Goal: Information Seeking & Learning: Learn about a topic

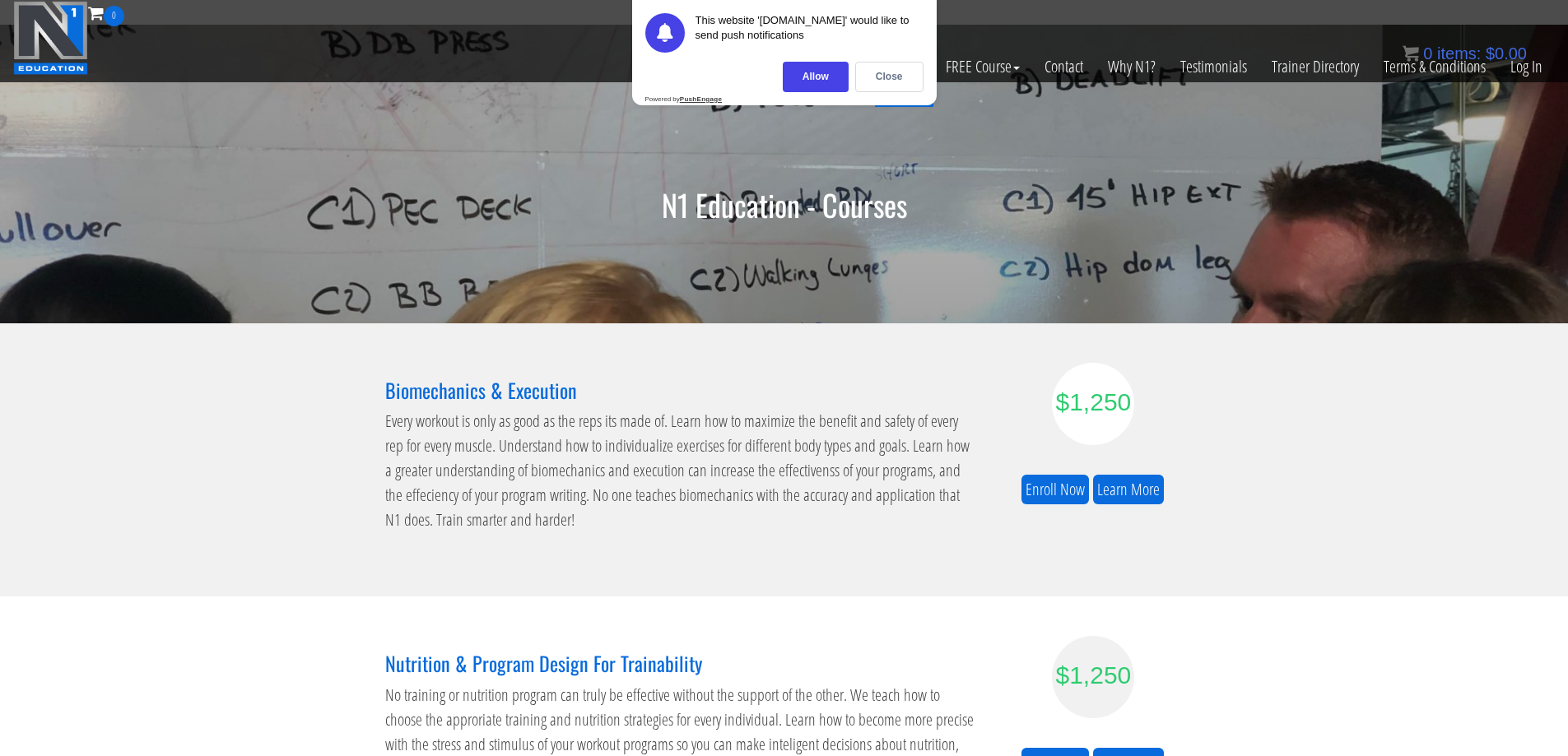
drag, startPoint x: 893, startPoint y: 70, endPoint x: 919, endPoint y: 72, distance: 26.1
click at [893, 70] on div "Close" at bounding box center [889, 77] width 69 height 30
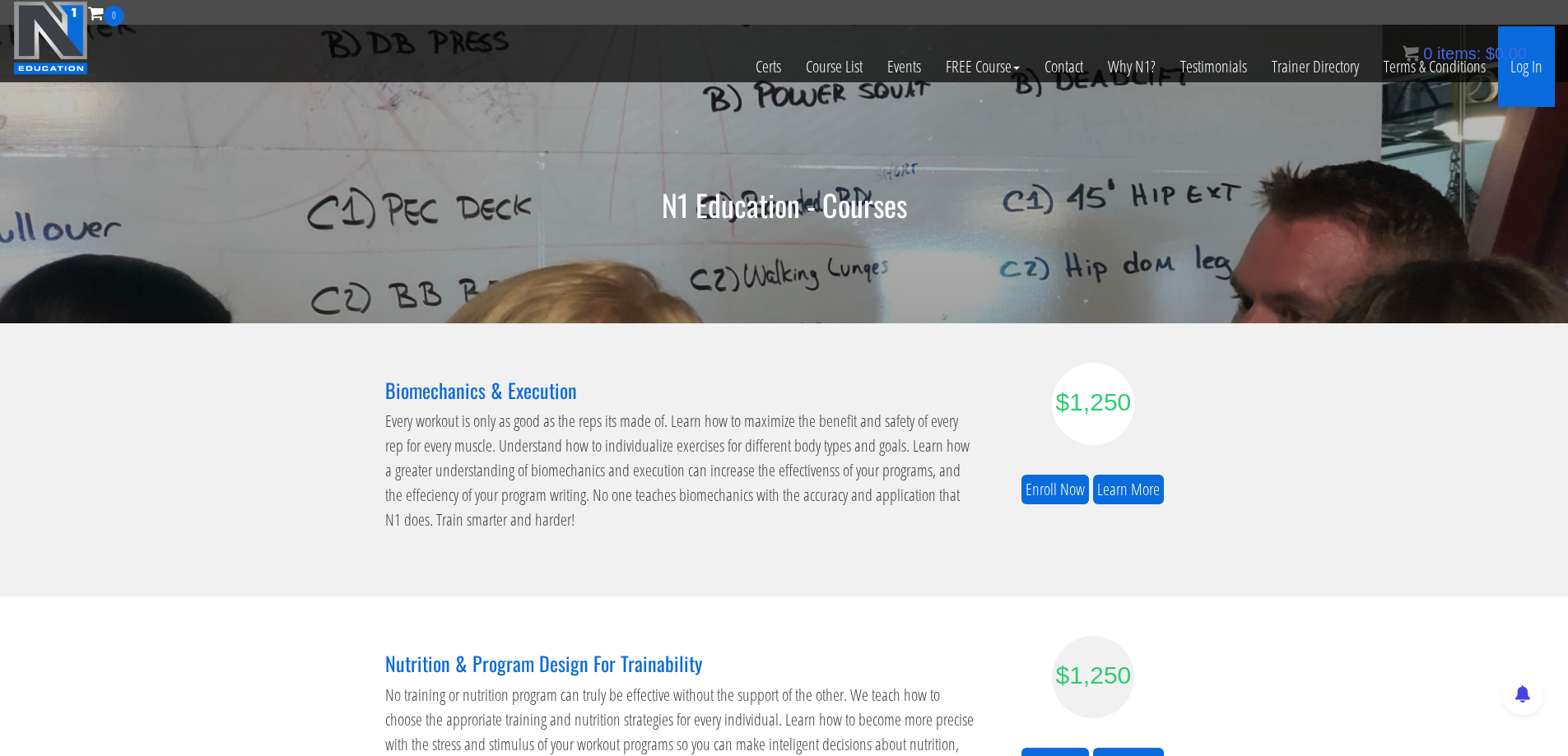
click at [1536, 69] on link "Log In" at bounding box center [1527, 67] width 57 height 81
click at [1518, 63] on div "0 items: $ 0.00" at bounding box center [1466, 53] width 125 height 25
click at [1532, 69] on link "Log In" at bounding box center [1527, 67] width 57 height 81
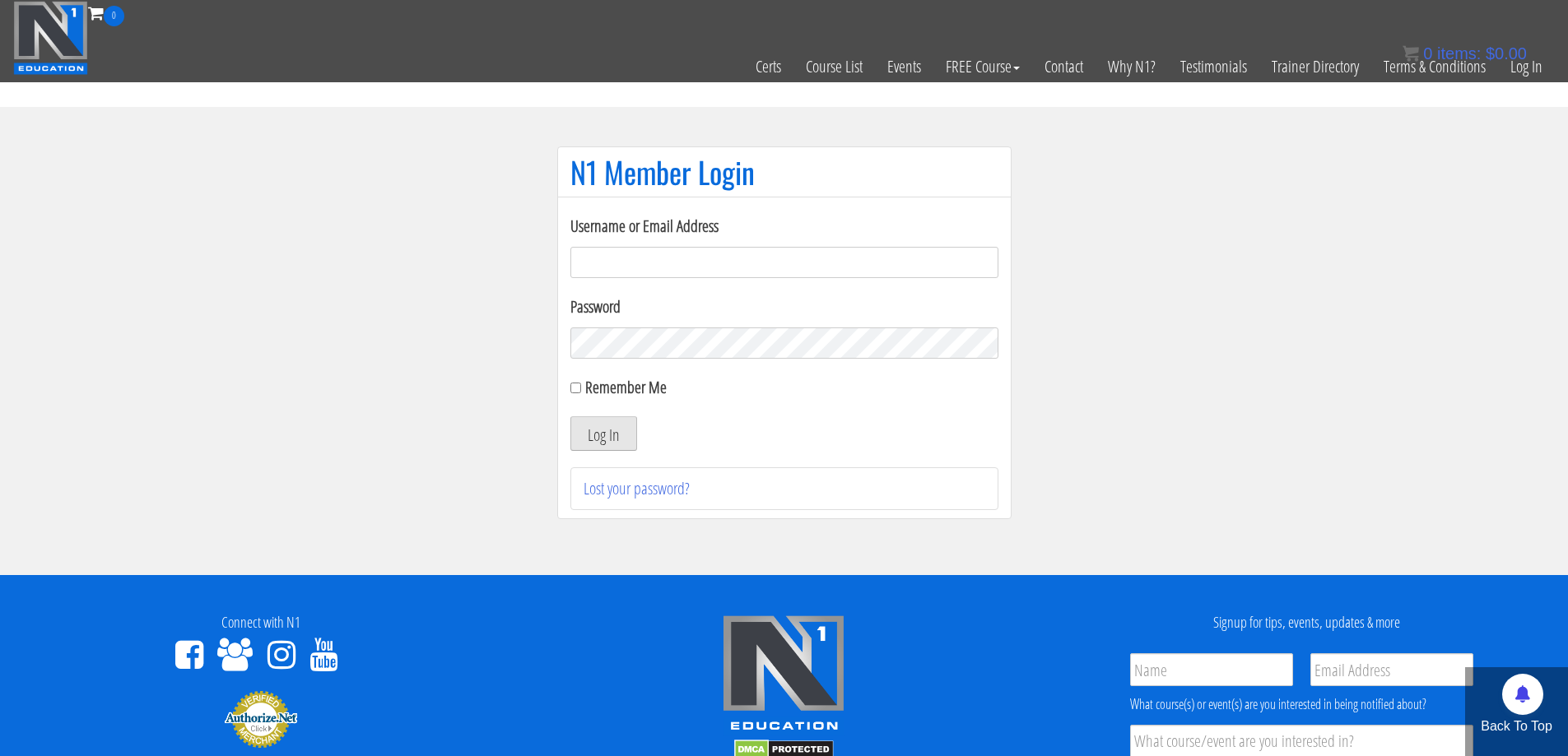
type input "nessab2013@gmail.com"
click at [593, 422] on button "Log In" at bounding box center [603, 434] width 67 height 35
click at [601, 431] on button "Log In" at bounding box center [603, 434] width 67 height 35
click at [604, 428] on button "Log In" at bounding box center [603, 434] width 67 height 35
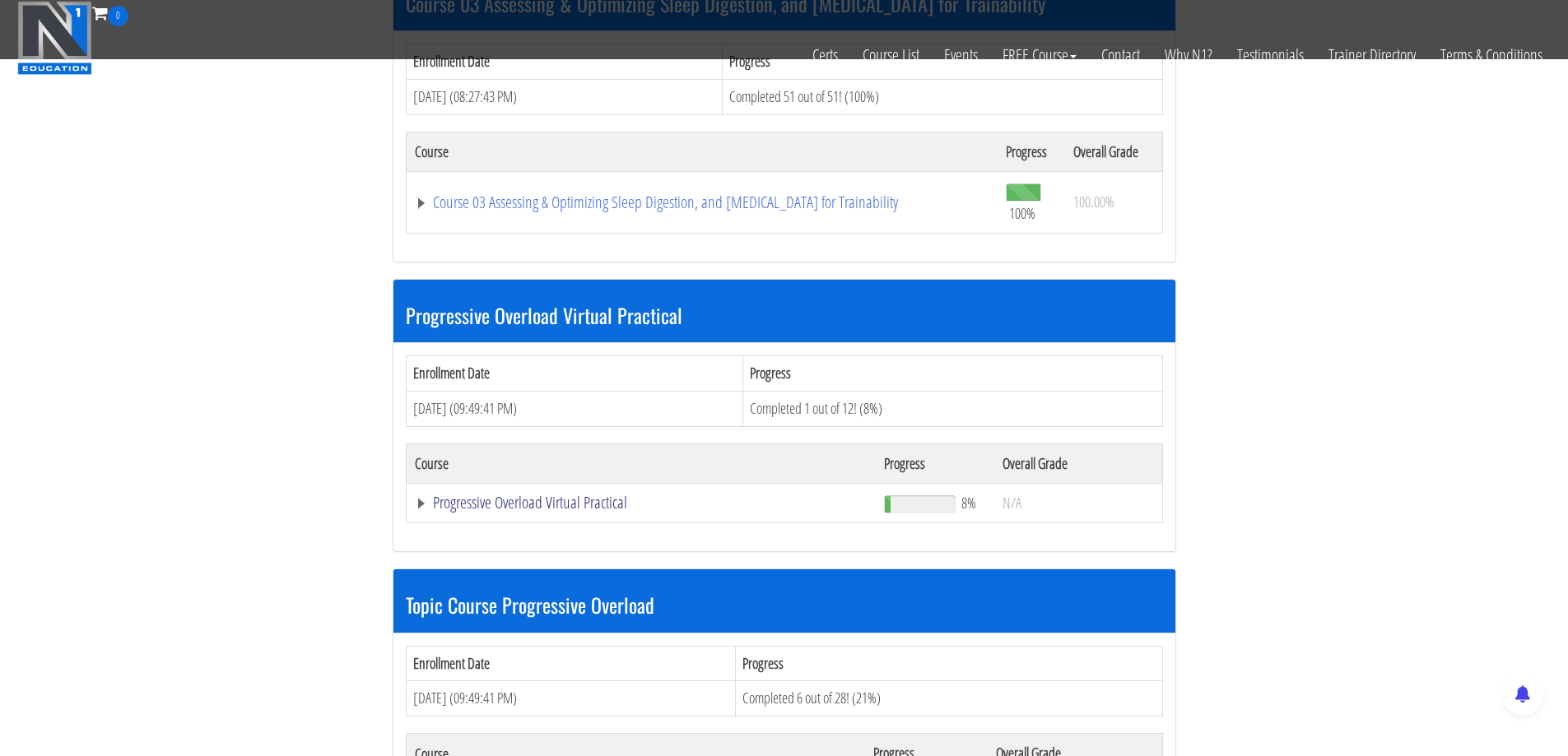
scroll to position [1646, 0]
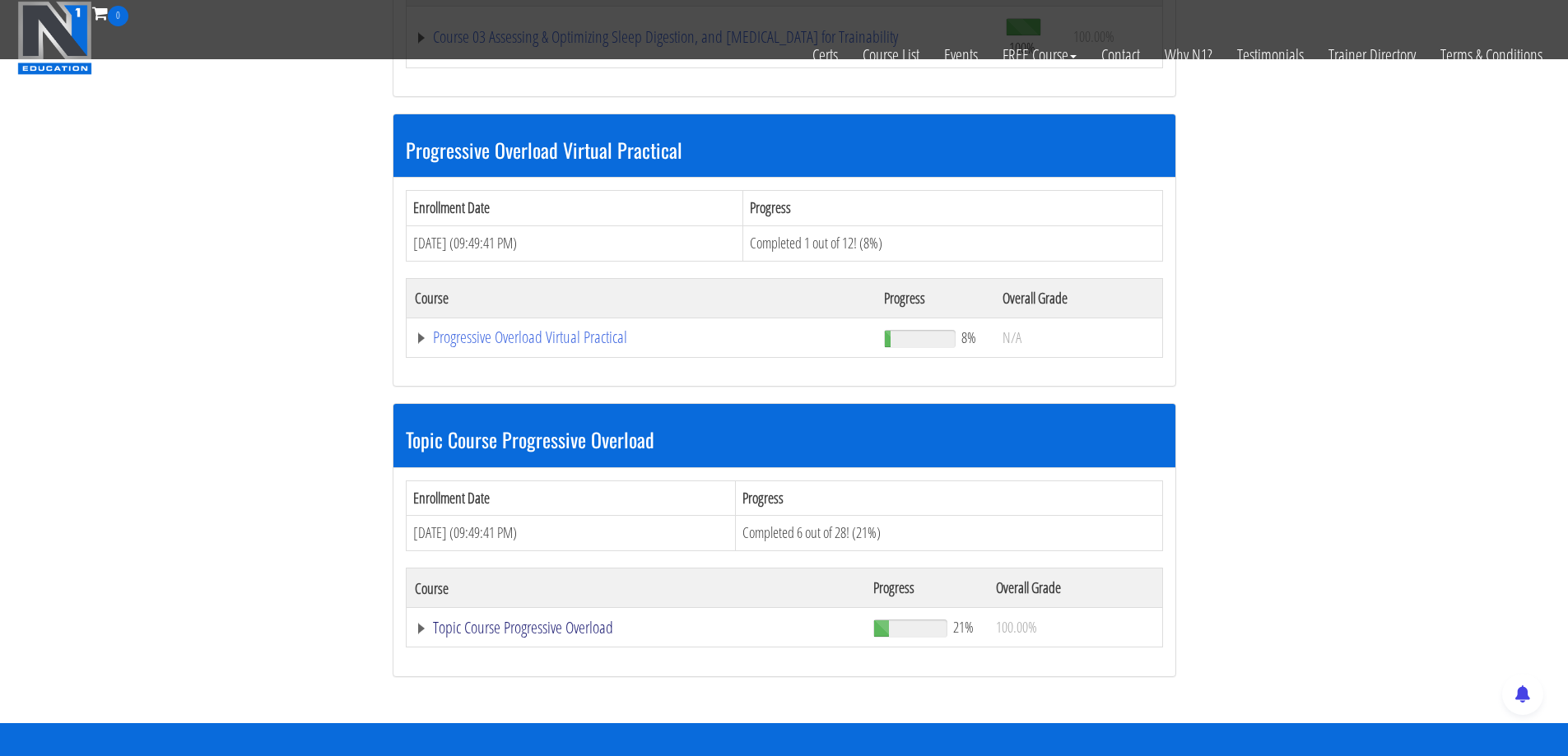
click at [560, 629] on link "Topic Course Progressive Overload" at bounding box center [636, 628] width 442 height 16
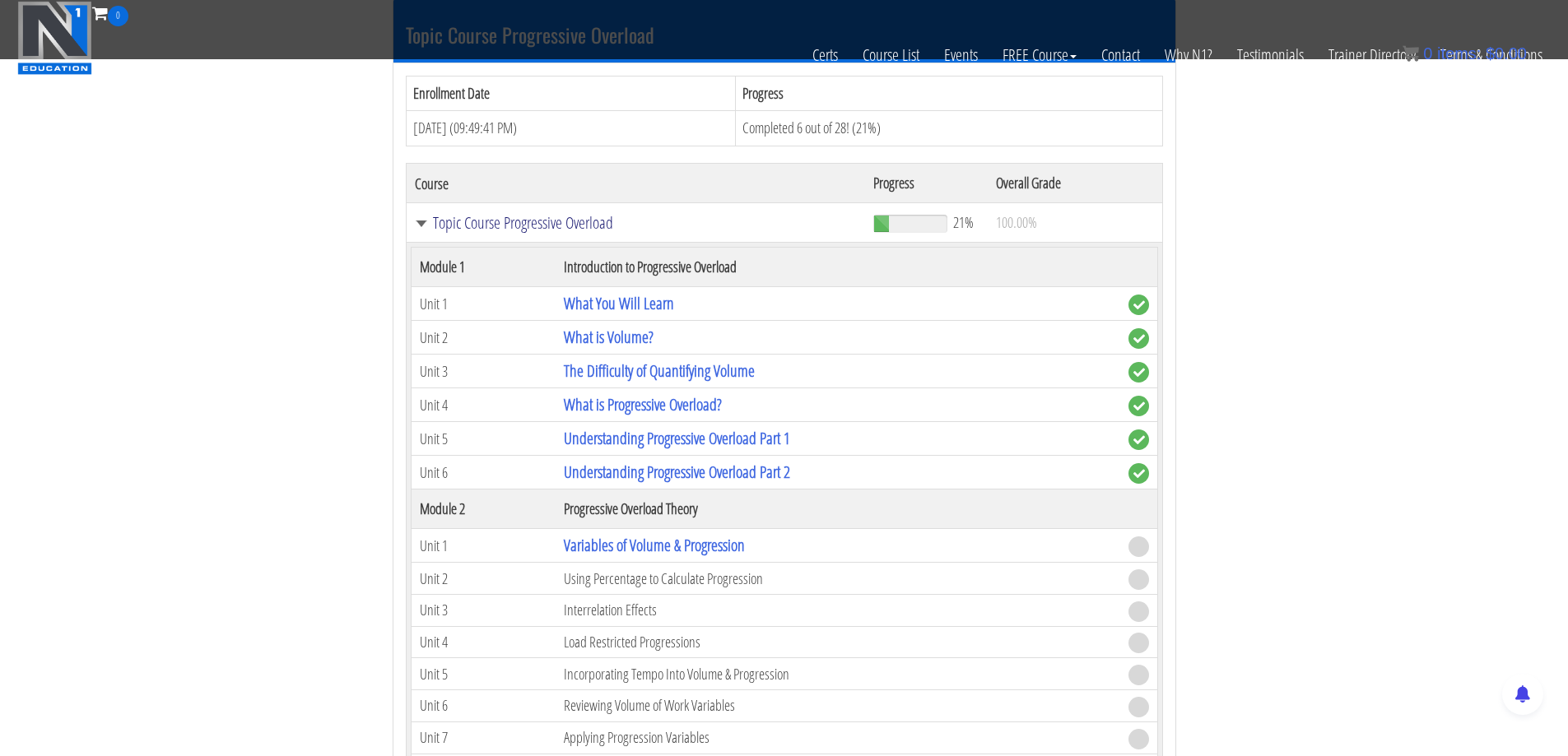
scroll to position [2057, 0]
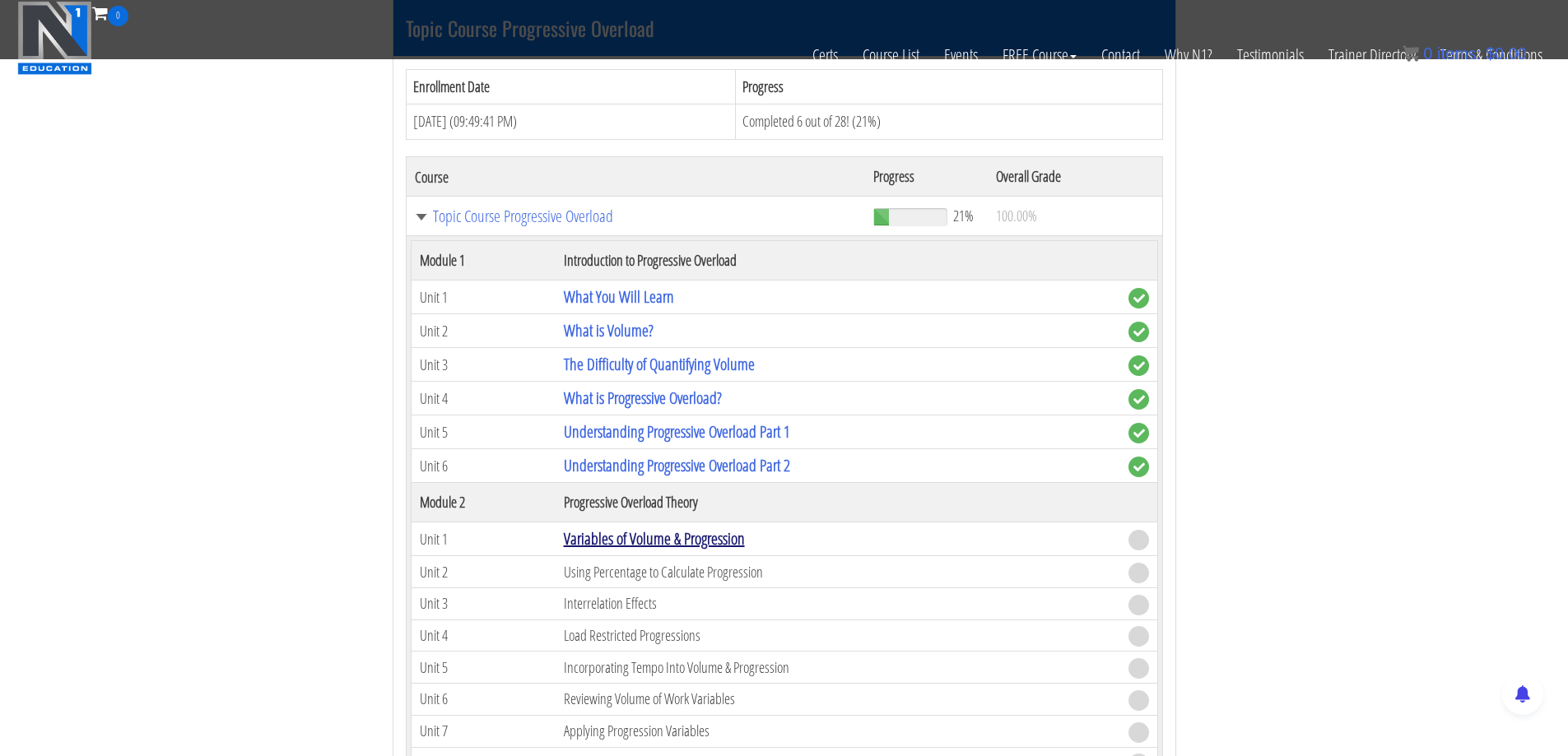
click at [676, 541] on link "Variables of Volume & Progression" at bounding box center [654, 538] width 181 height 22
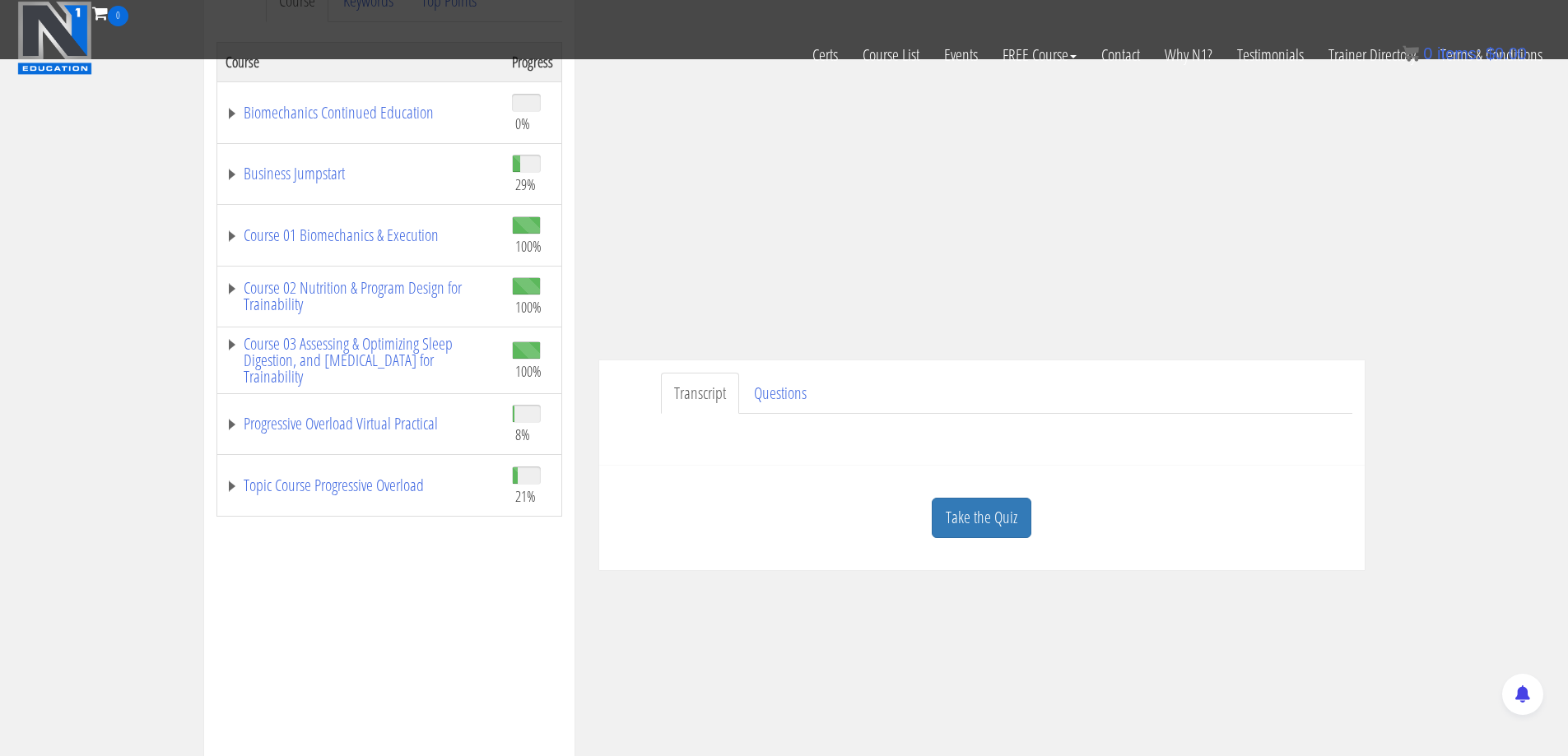
scroll to position [411, 0]
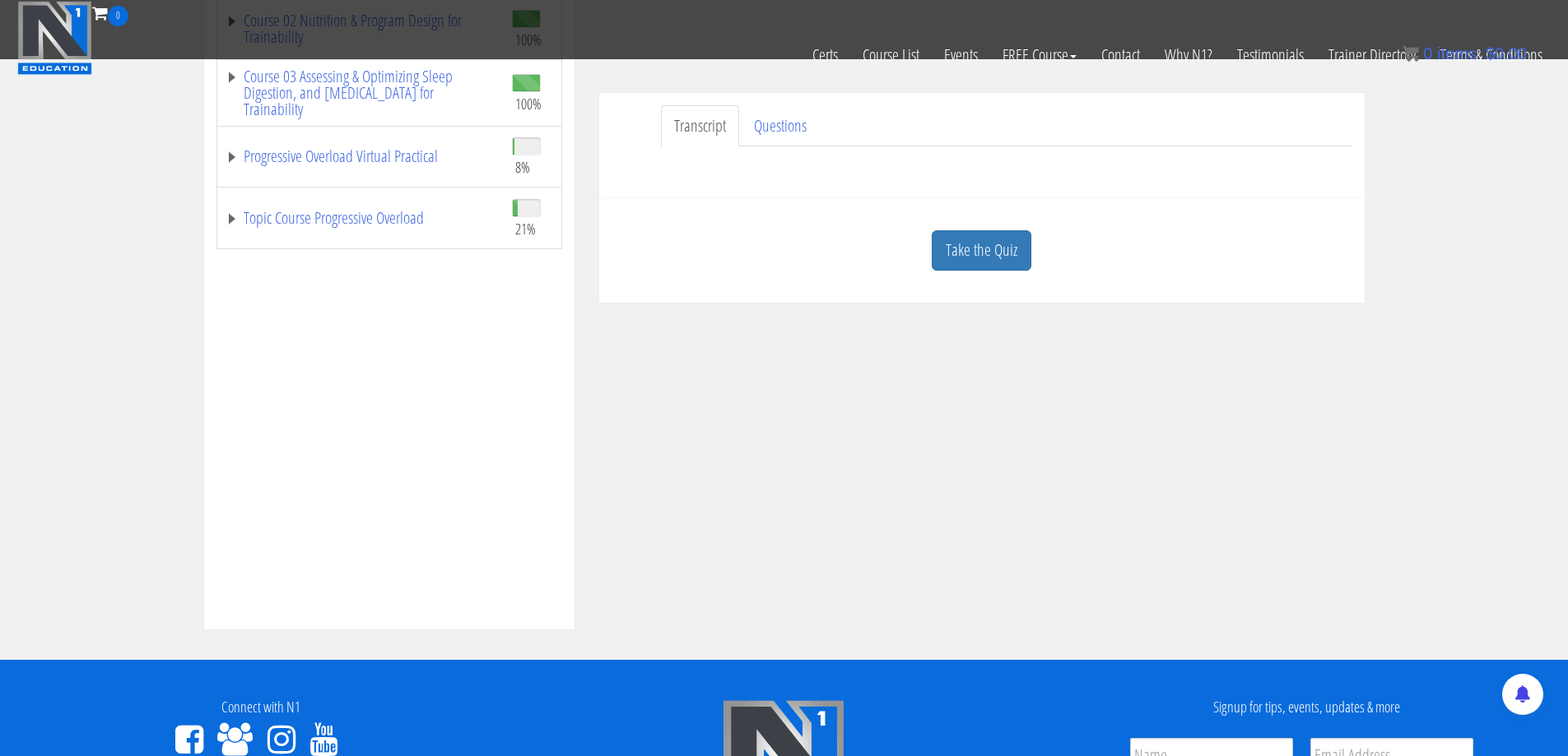
click at [968, 255] on link "Take the Quiz" at bounding box center [982, 250] width 100 height 40
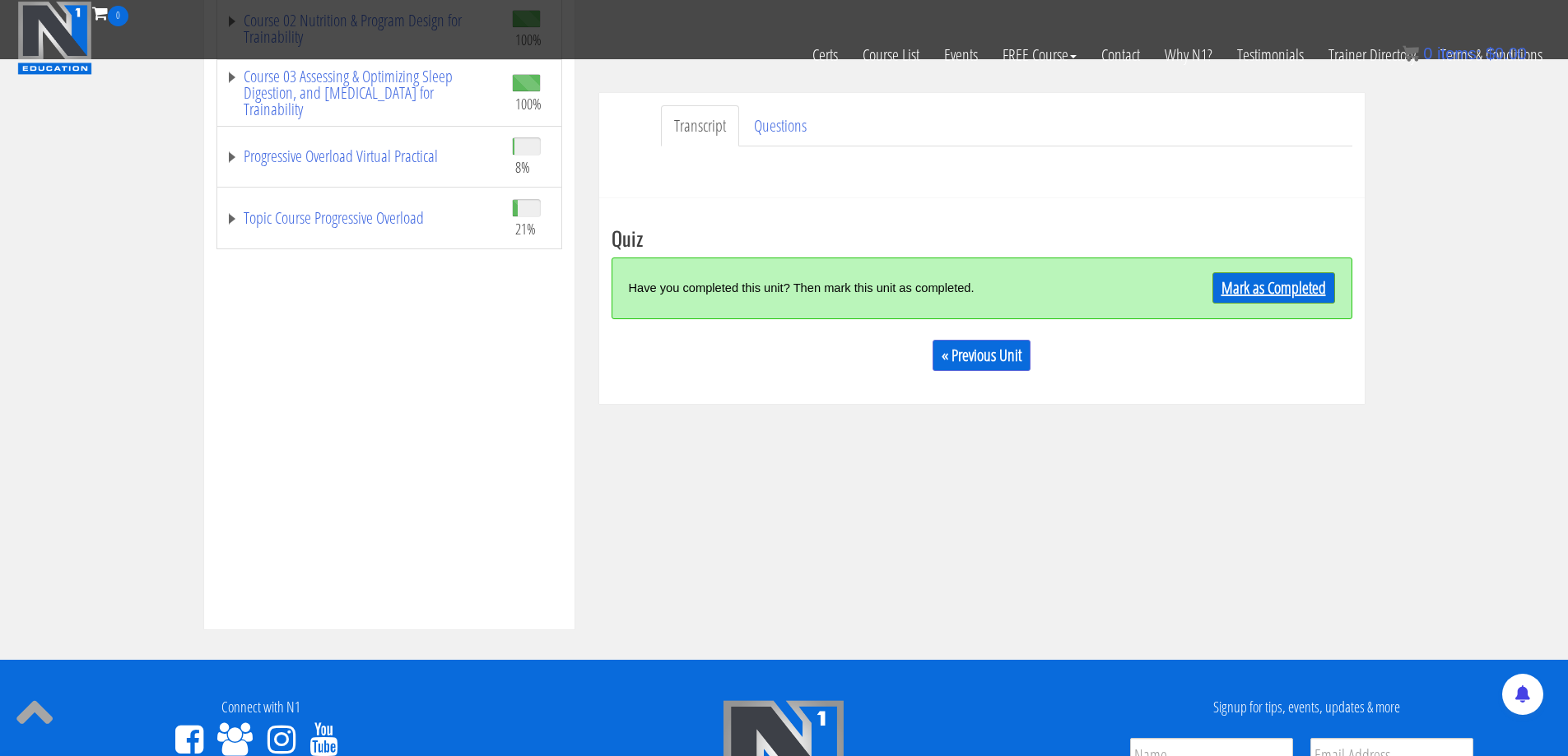
click at [1289, 293] on link "Mark as Completed" at bounding box center [1274, 288] width 123 height 31
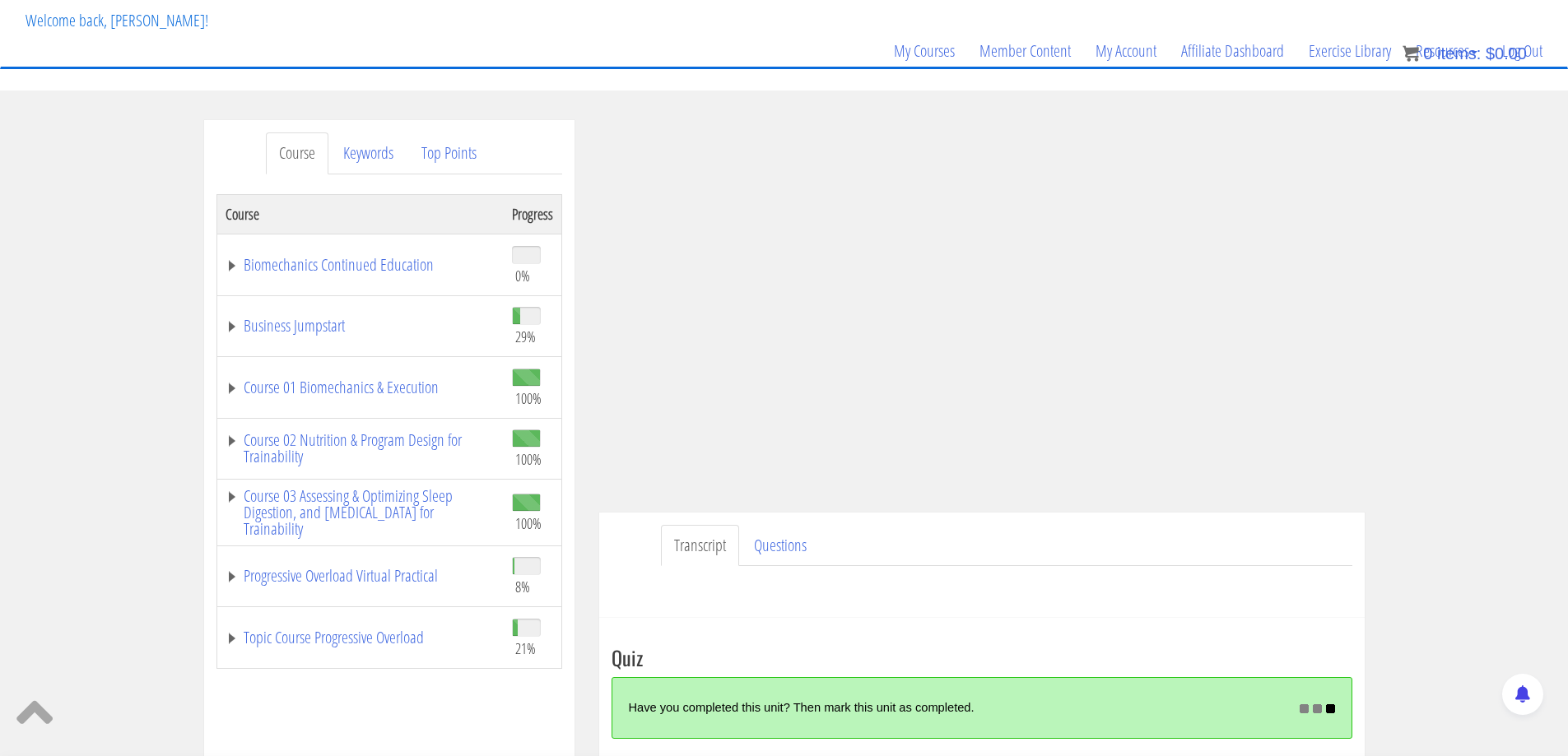
scroll to position [86, 0]
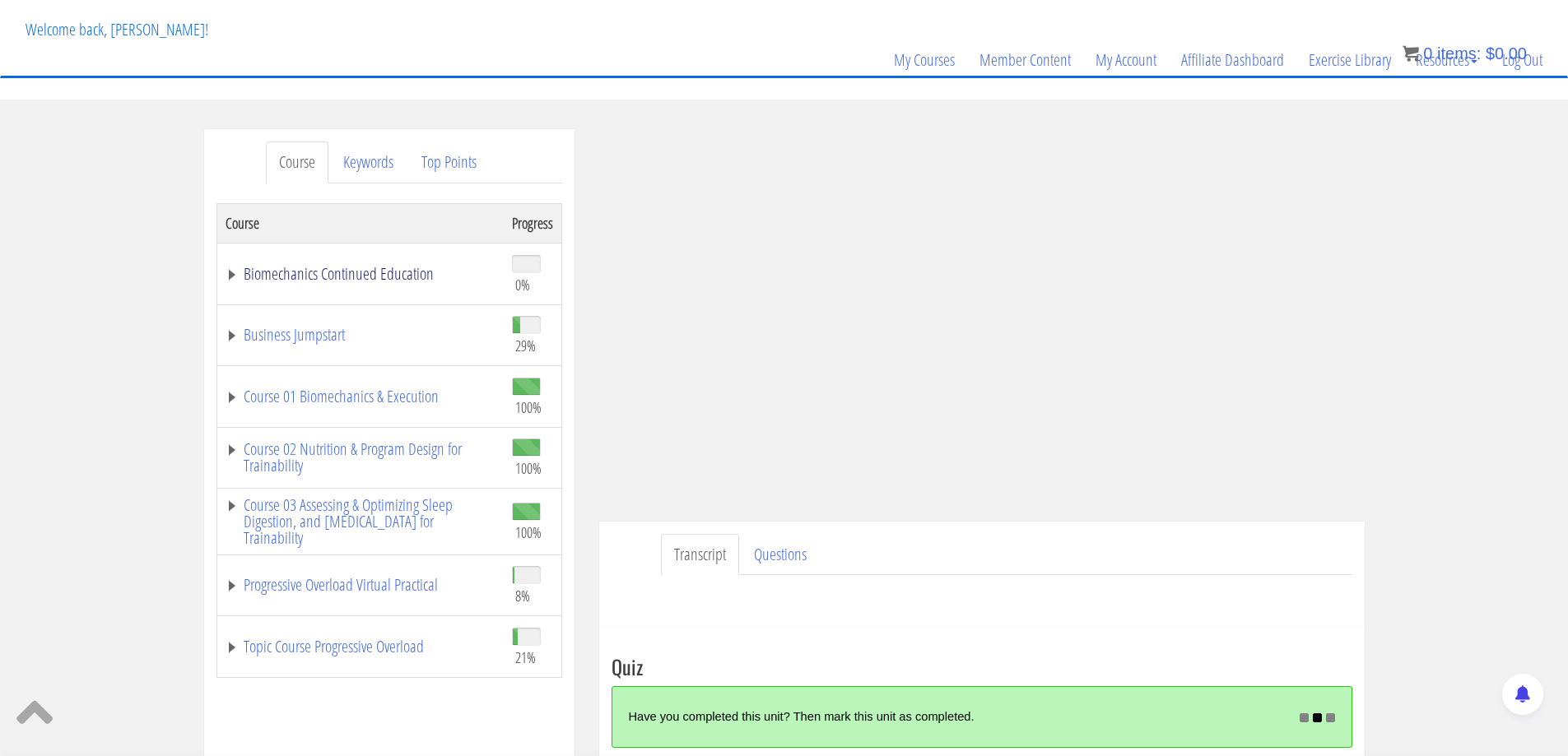
click at [391, 280] on link "Biomechanics Continued Education" at bounding box center [360, 273] width 270 height 16
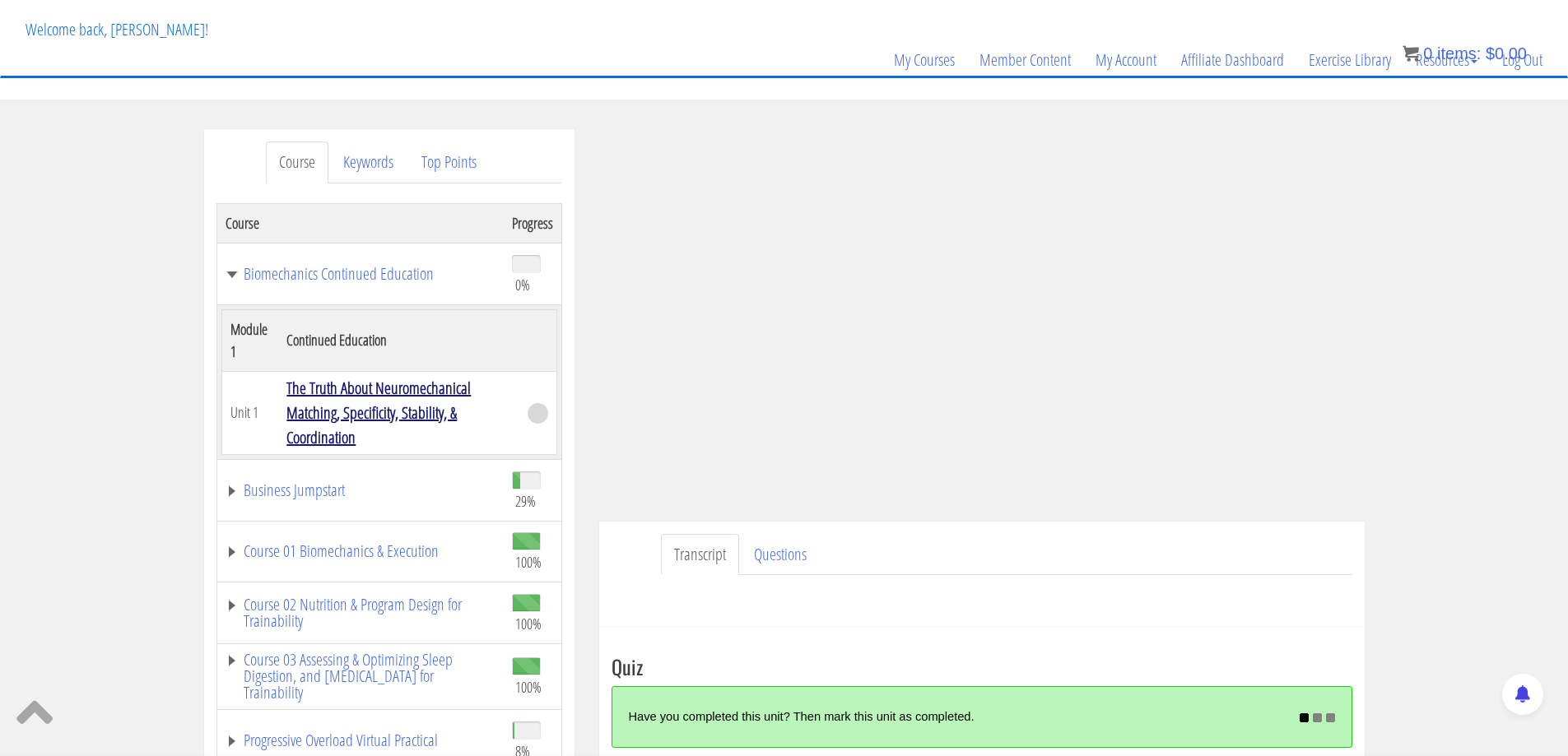
click at [382, 411] on link "The Truth About Neuromechanical Matching, Specificity, Stability, & Coordination" at bounding box center [379, 412] width 184 height 71
click at [398, 405] on link "The Truth About Neuromechanical Matching, Specificity, Stability, & Coordination" at bounding box center [379, 412] width 184 height 71
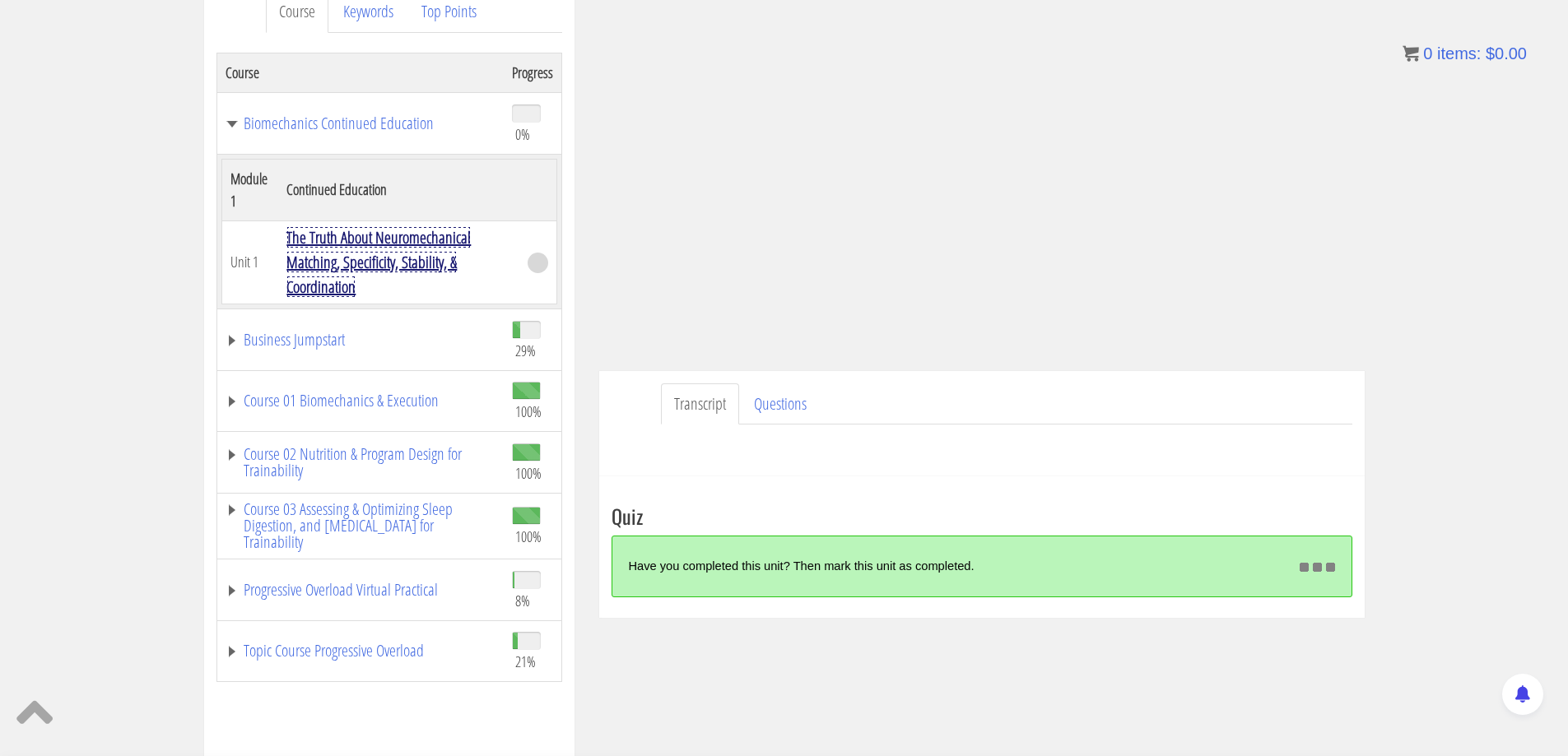
scroll to position [251, 0]
